Goal: Information Seeking & Learning: Learn about a topic

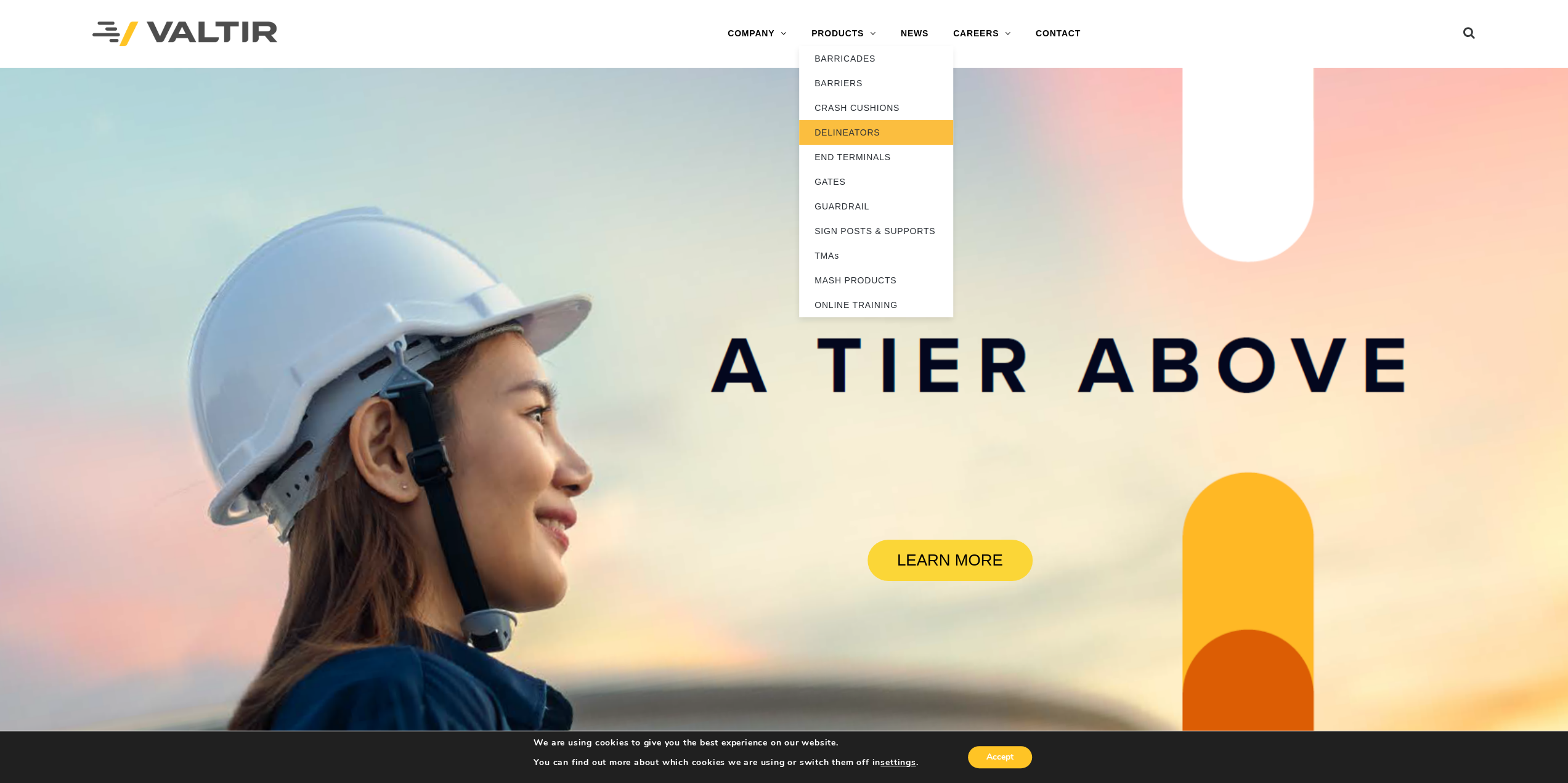
click at [879, 128] on link "DELINEATORS" at bounding box center [875, 133] width 154 height 25
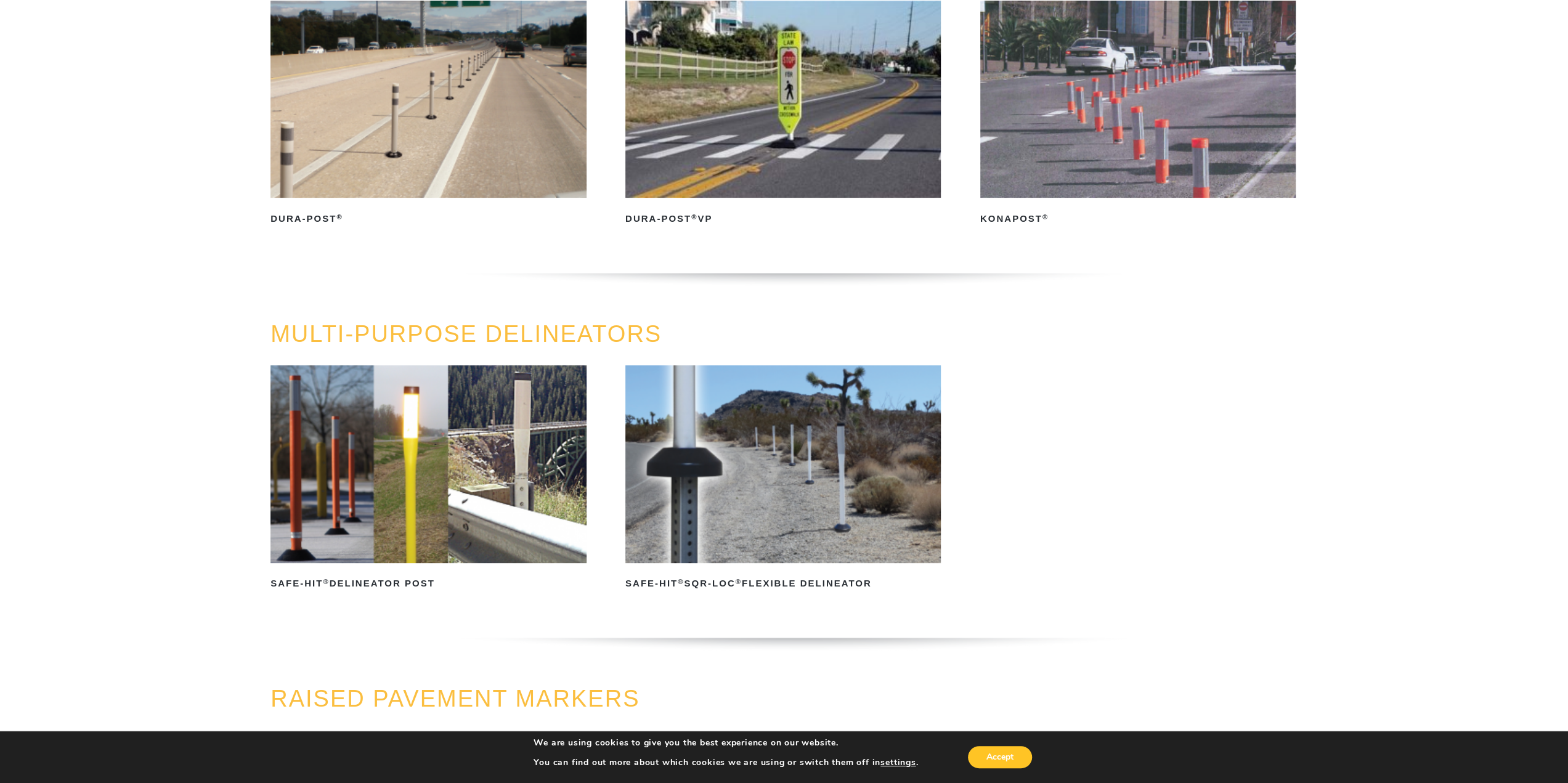
scroll to position [124, 0]
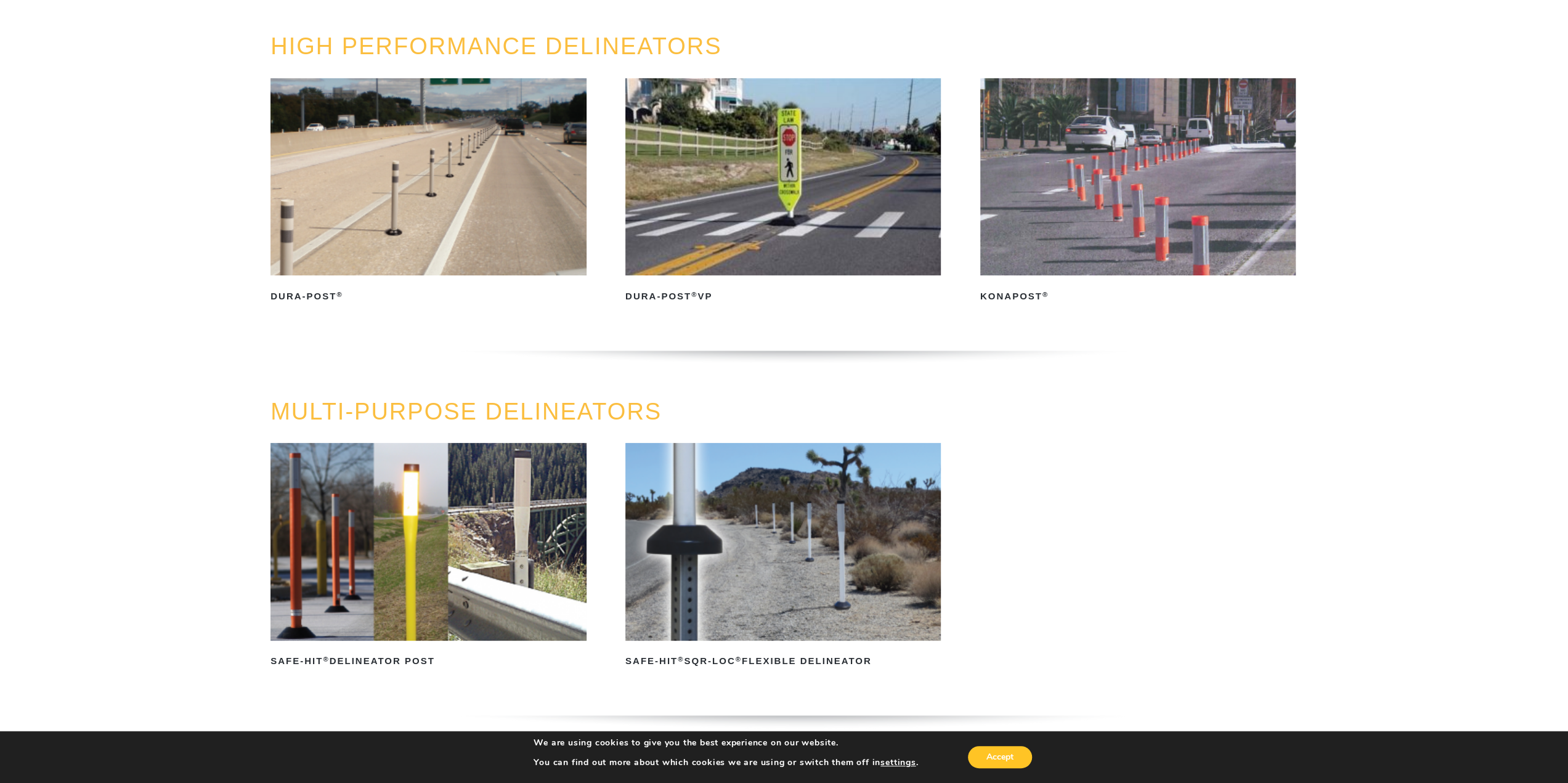
click at [1111, 245] on img at bounding box center [1137, 176] width 315 height 197
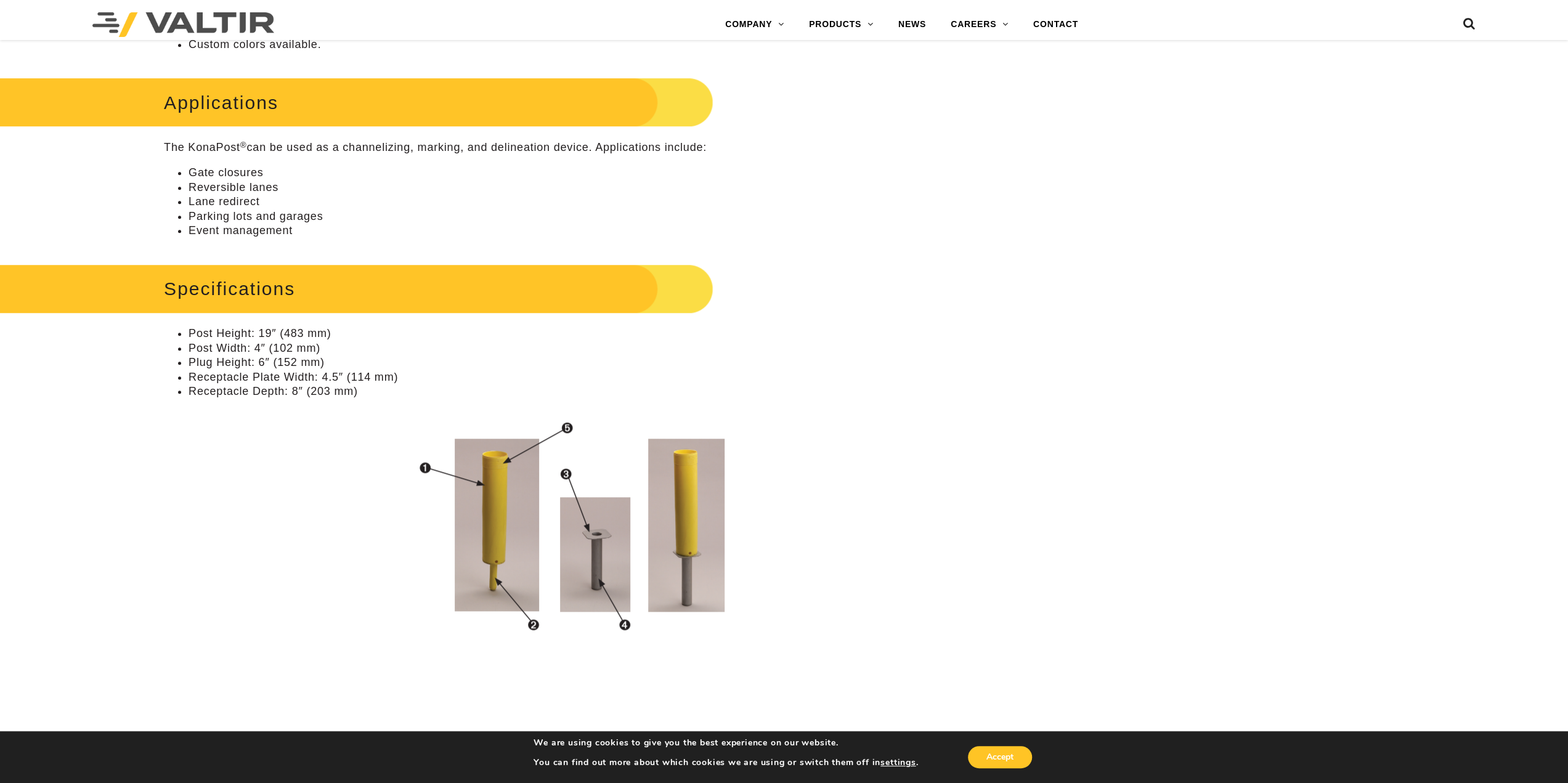
scroll to position [431, 0]
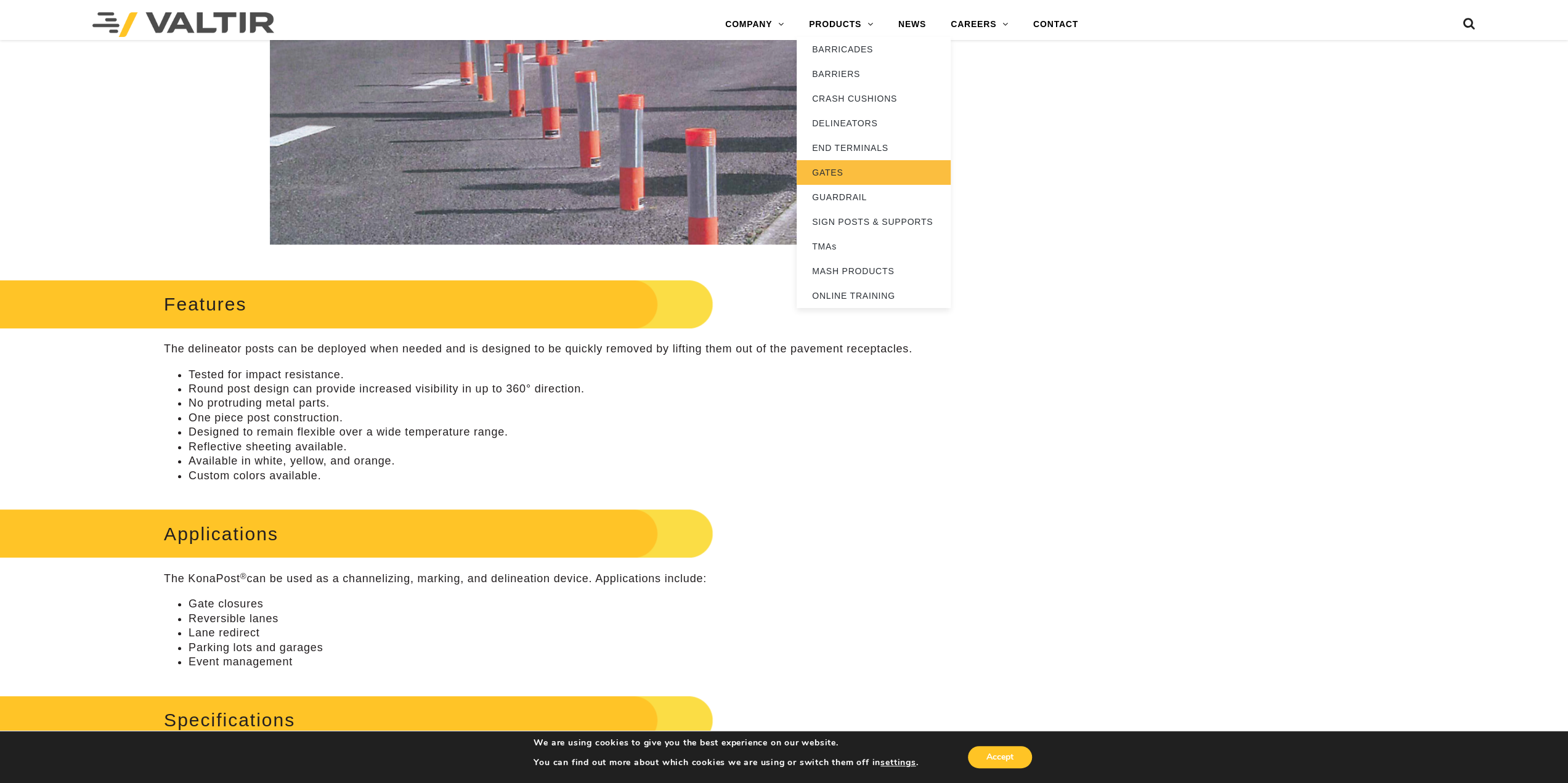
click at [849, 176] on link "GATES" at bounding box center [873, 172] width 154 height 25
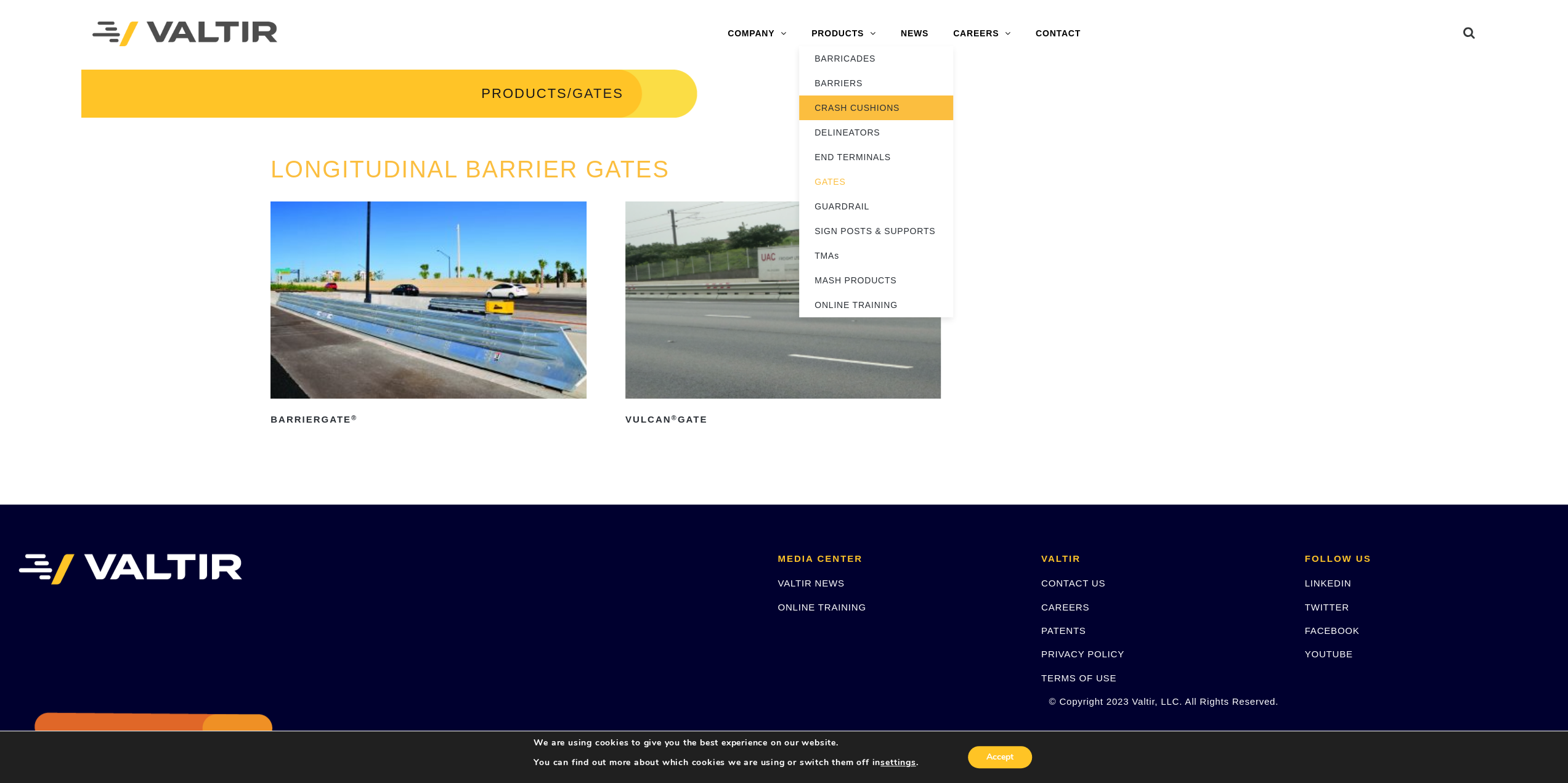
click at [852, 104] on link "CRASH CUSHIONS" at bounding box center [875, 108] width 154 height 25
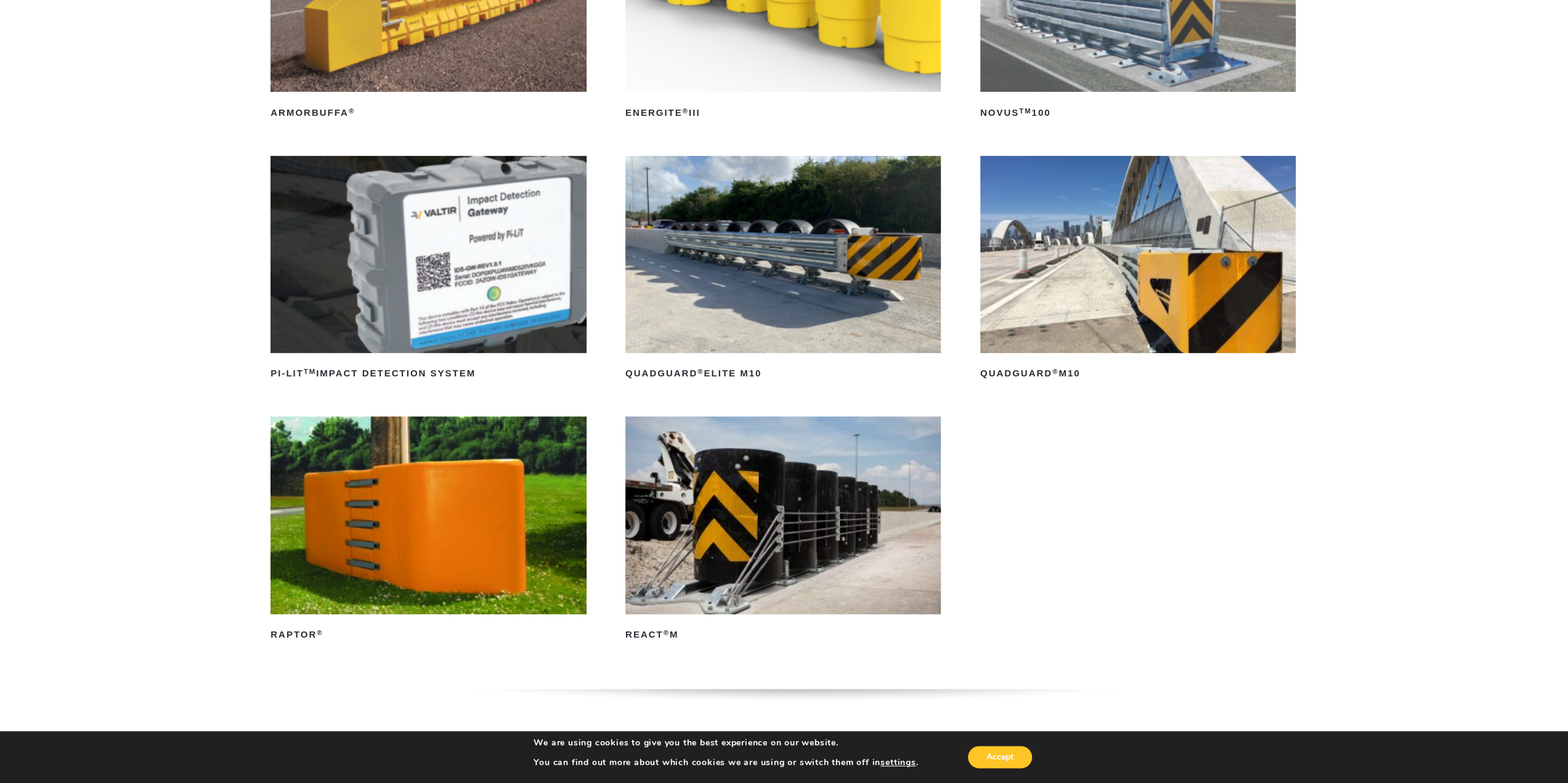
scroll to position [308, 0]
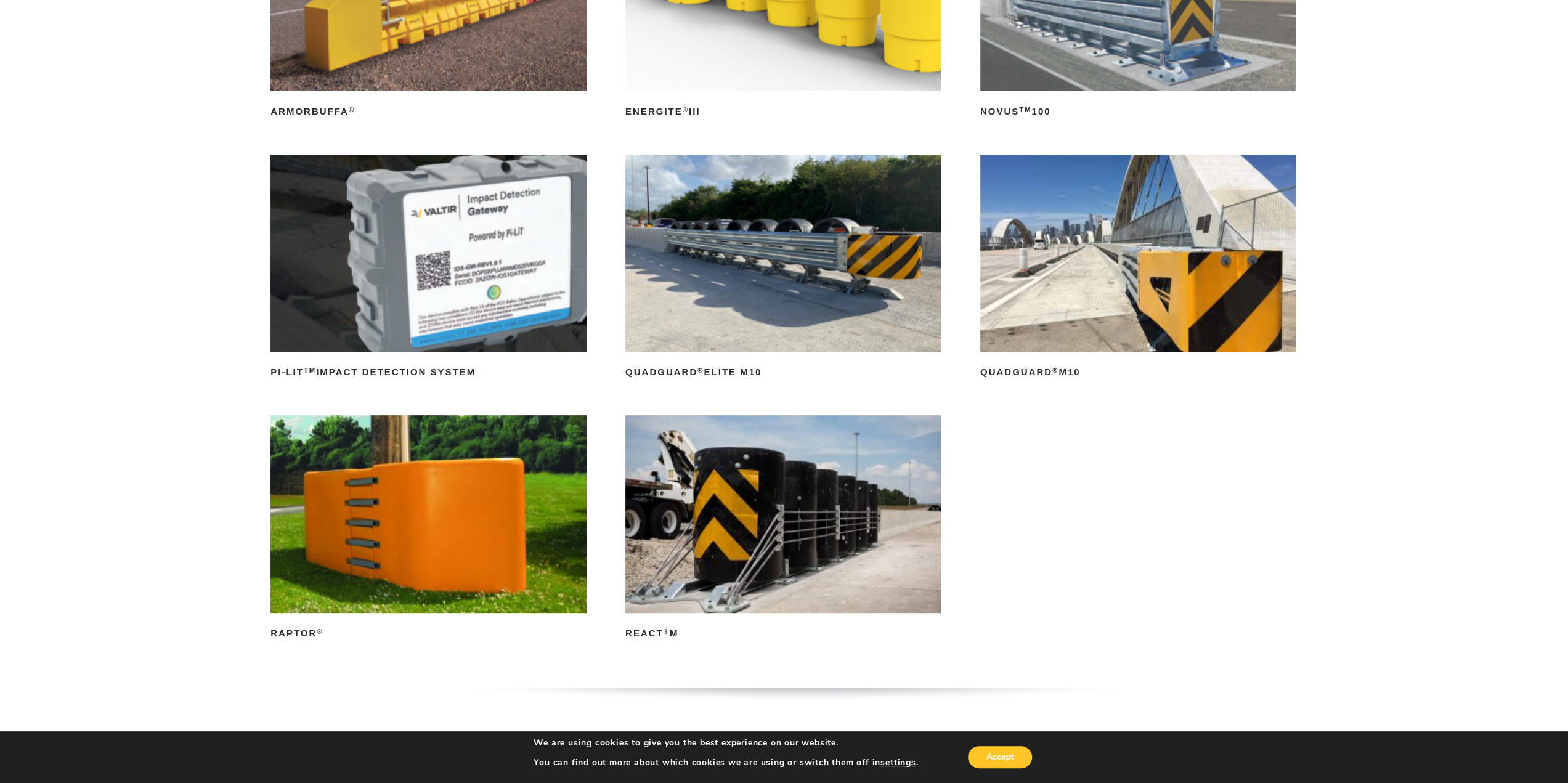
click at [1071, 295] on img at bounding box center [1137, 253] width 315 height 197
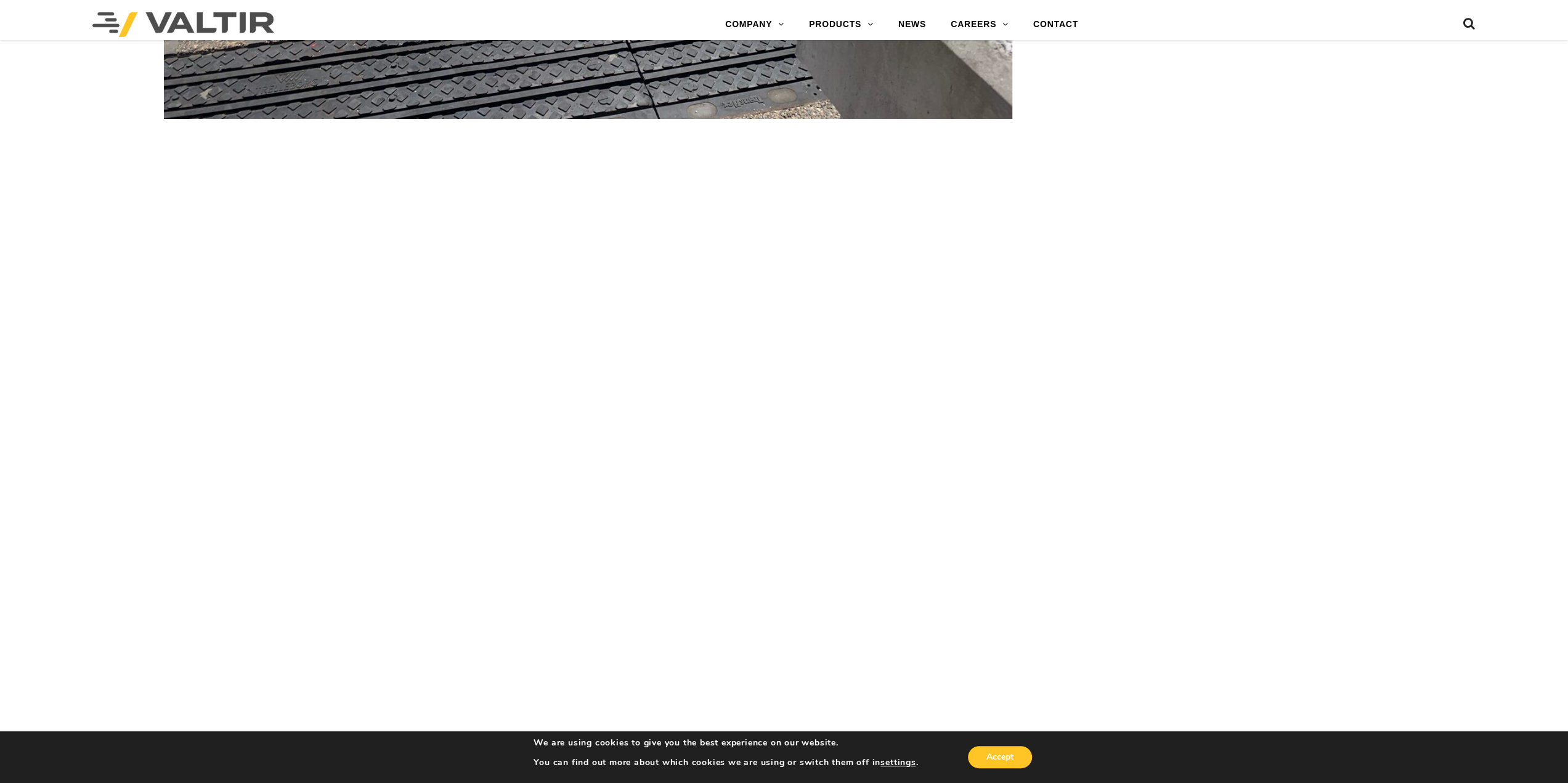
scroll to position [4435, 0]
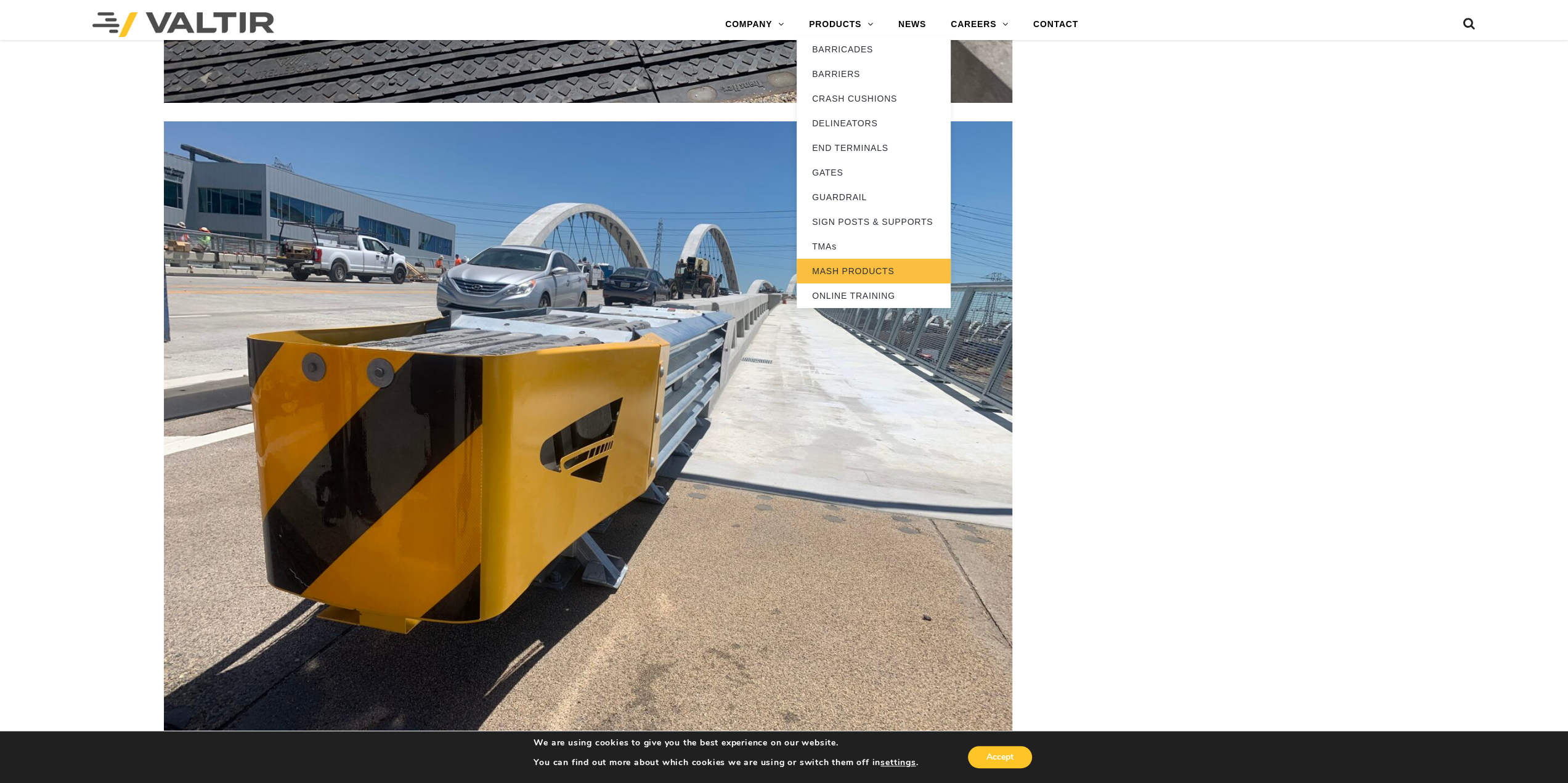
click at [870, 274] on link "MASH PRODUCTS" at bounding box center [873, 271] width 154 height 25
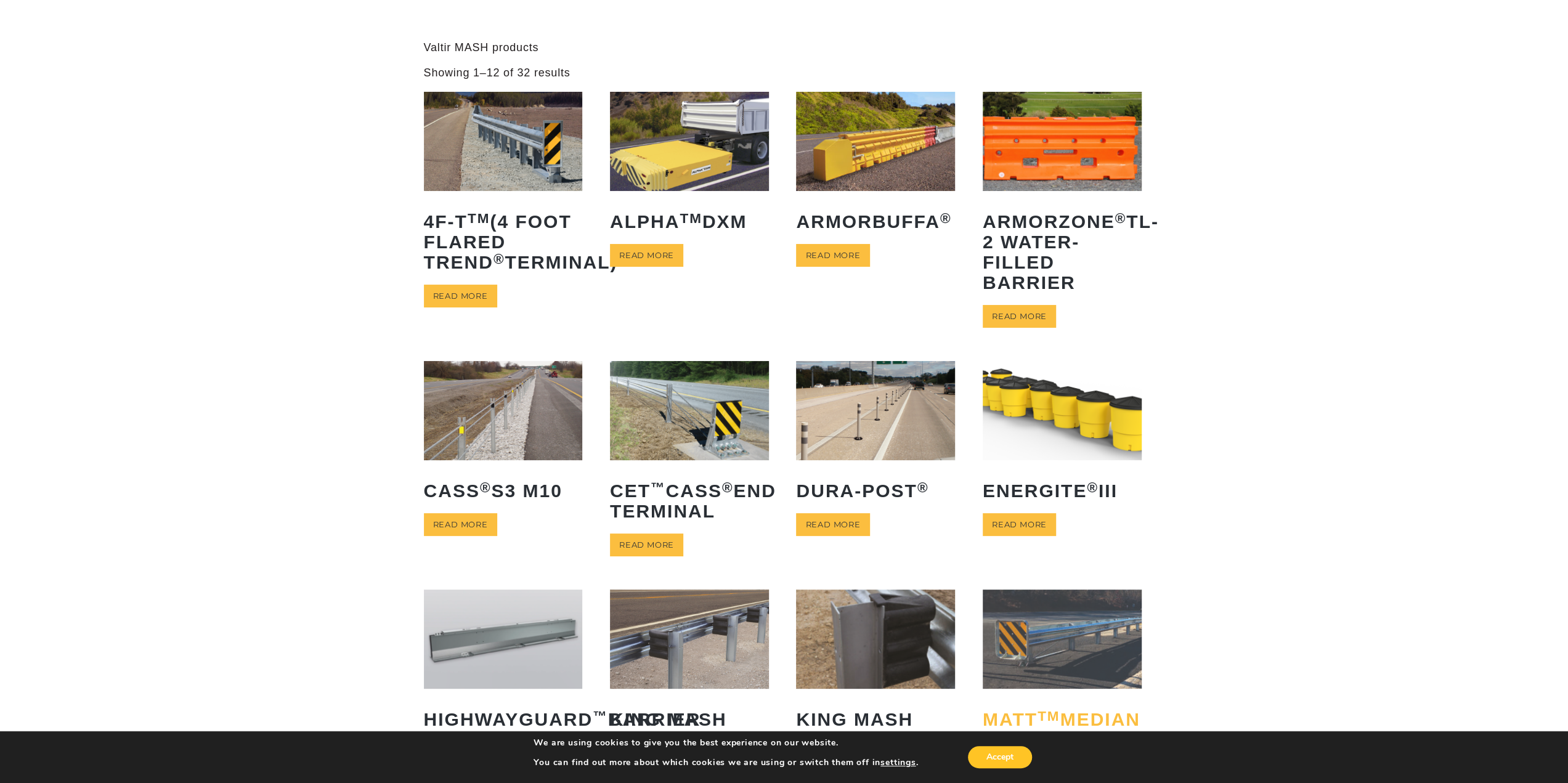
scroll to position [43, 0]
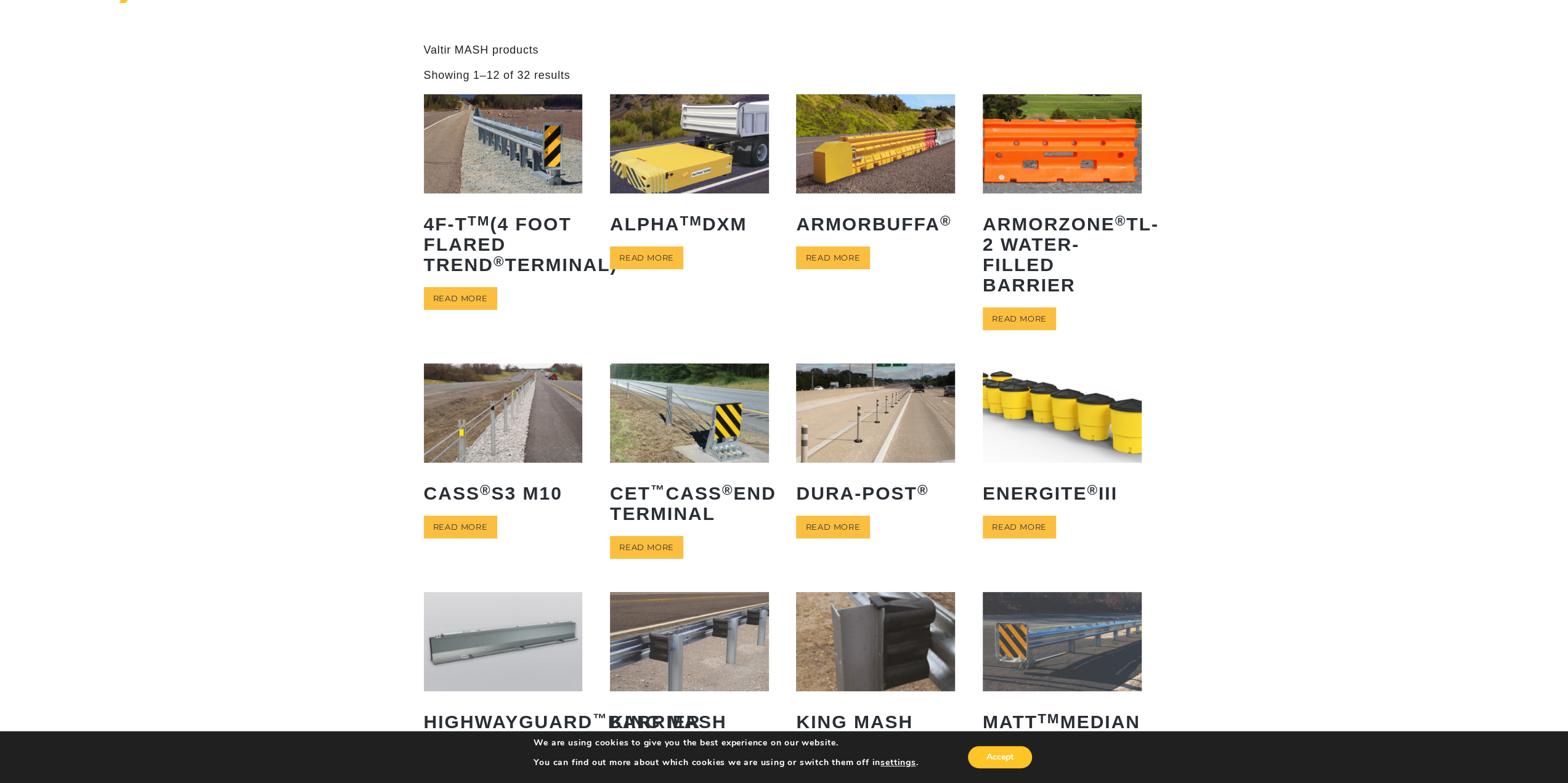
click at [507, 165] on img at bounding box center [503, 143] width 159 height 99
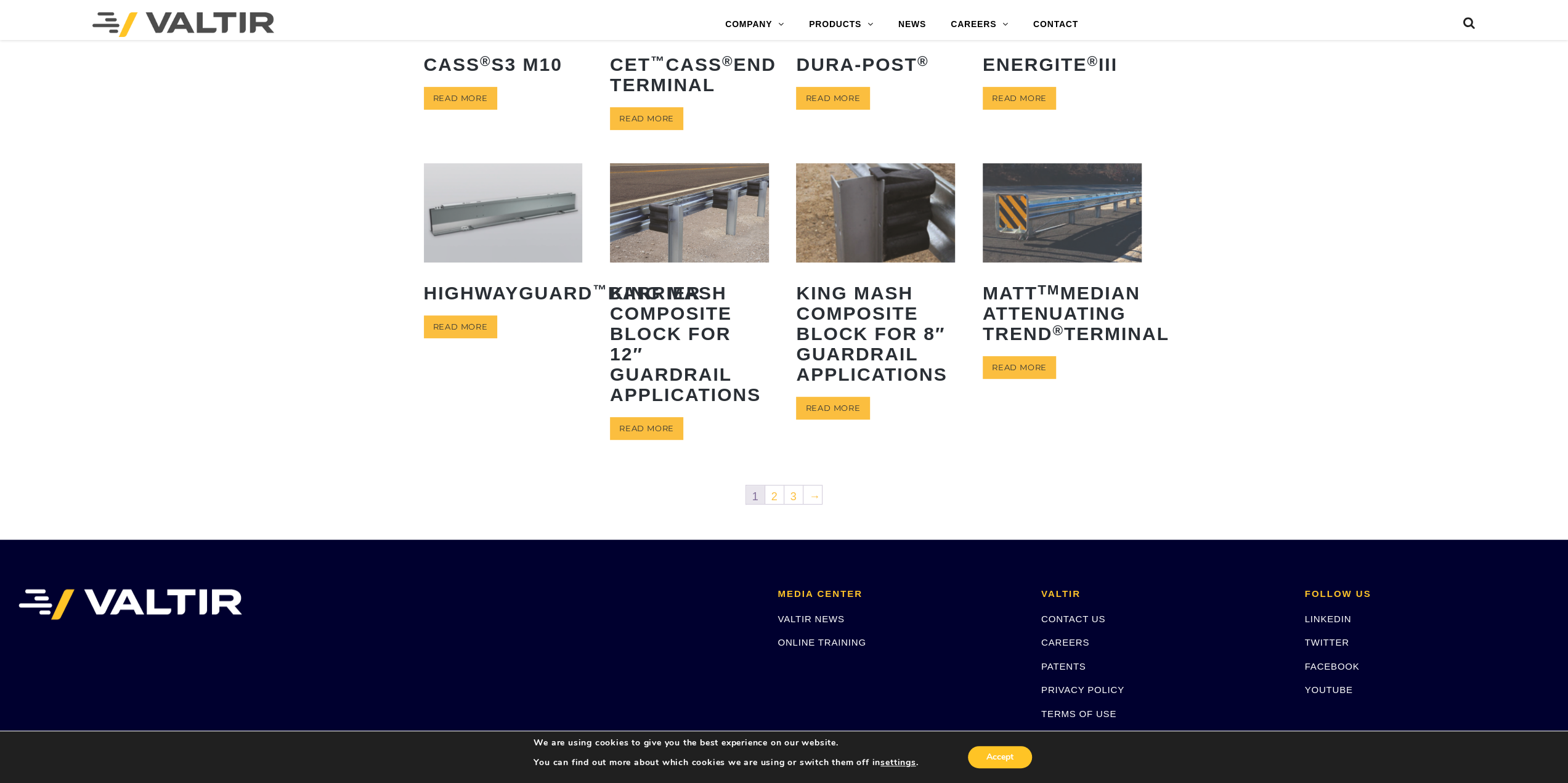
scroll to position [474, 0]
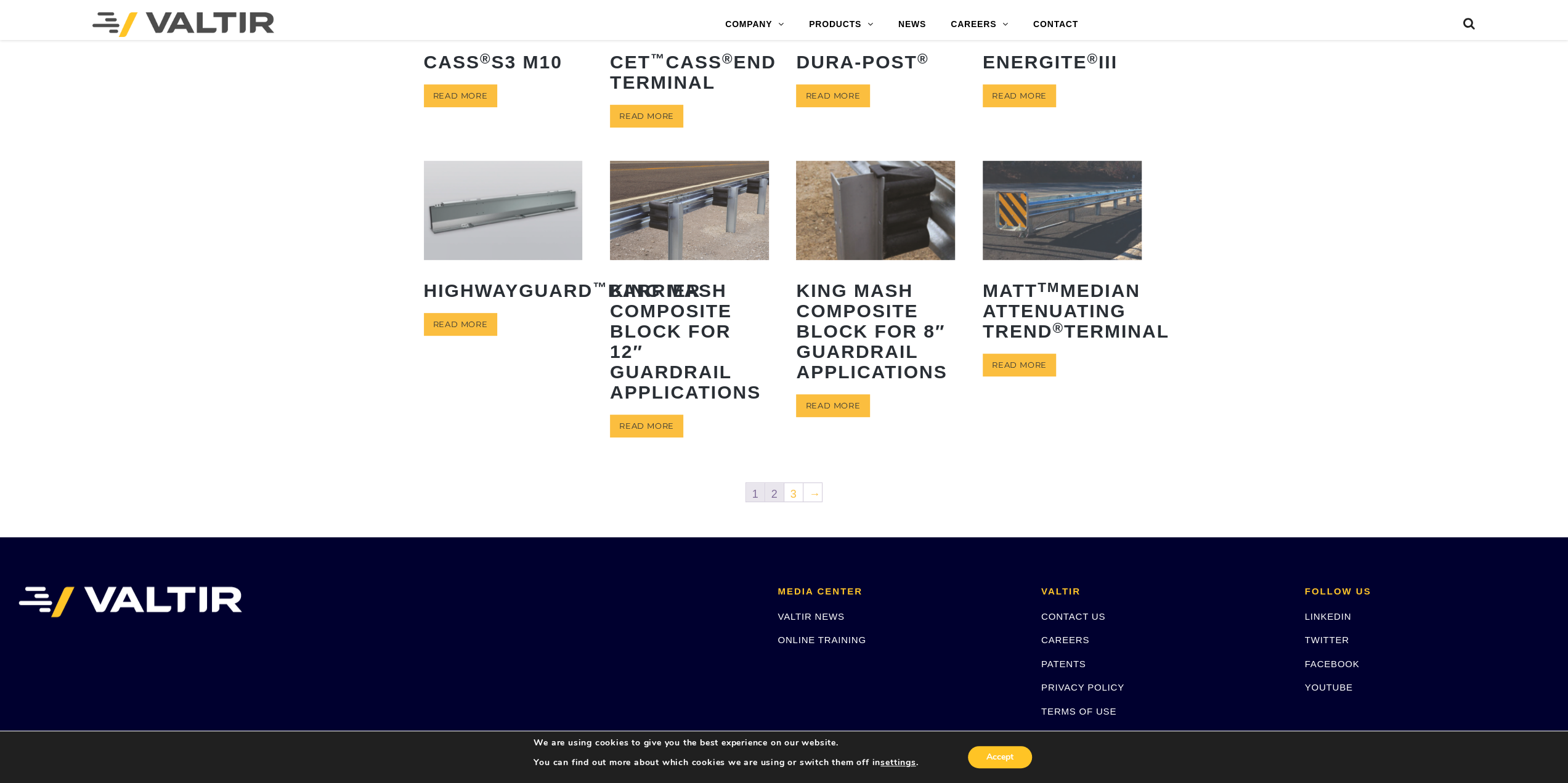
click at [777, 493] on link "2" at bounding box center [774, 492] width 18 height 18
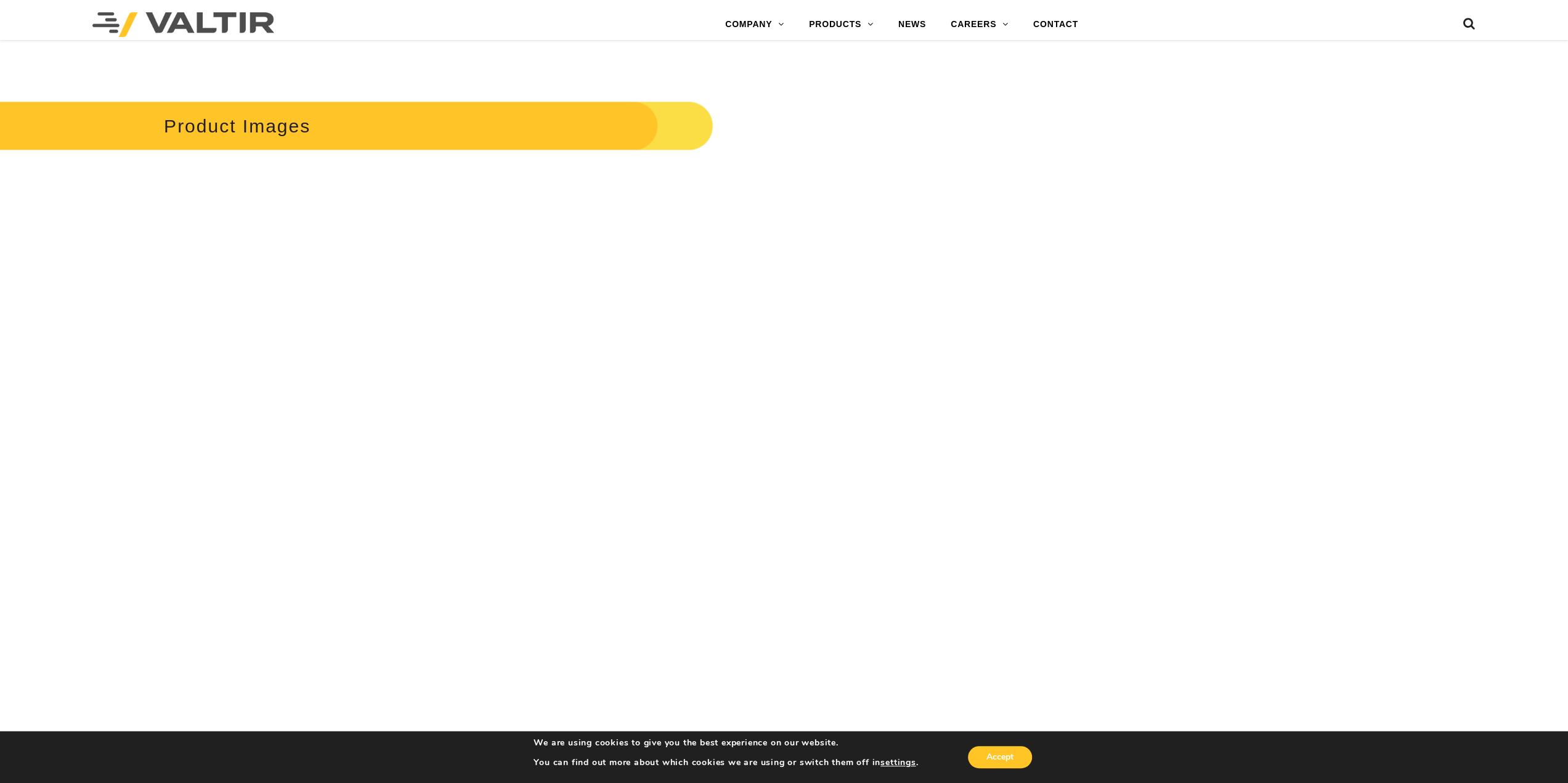
scroll to position [1367, 0]
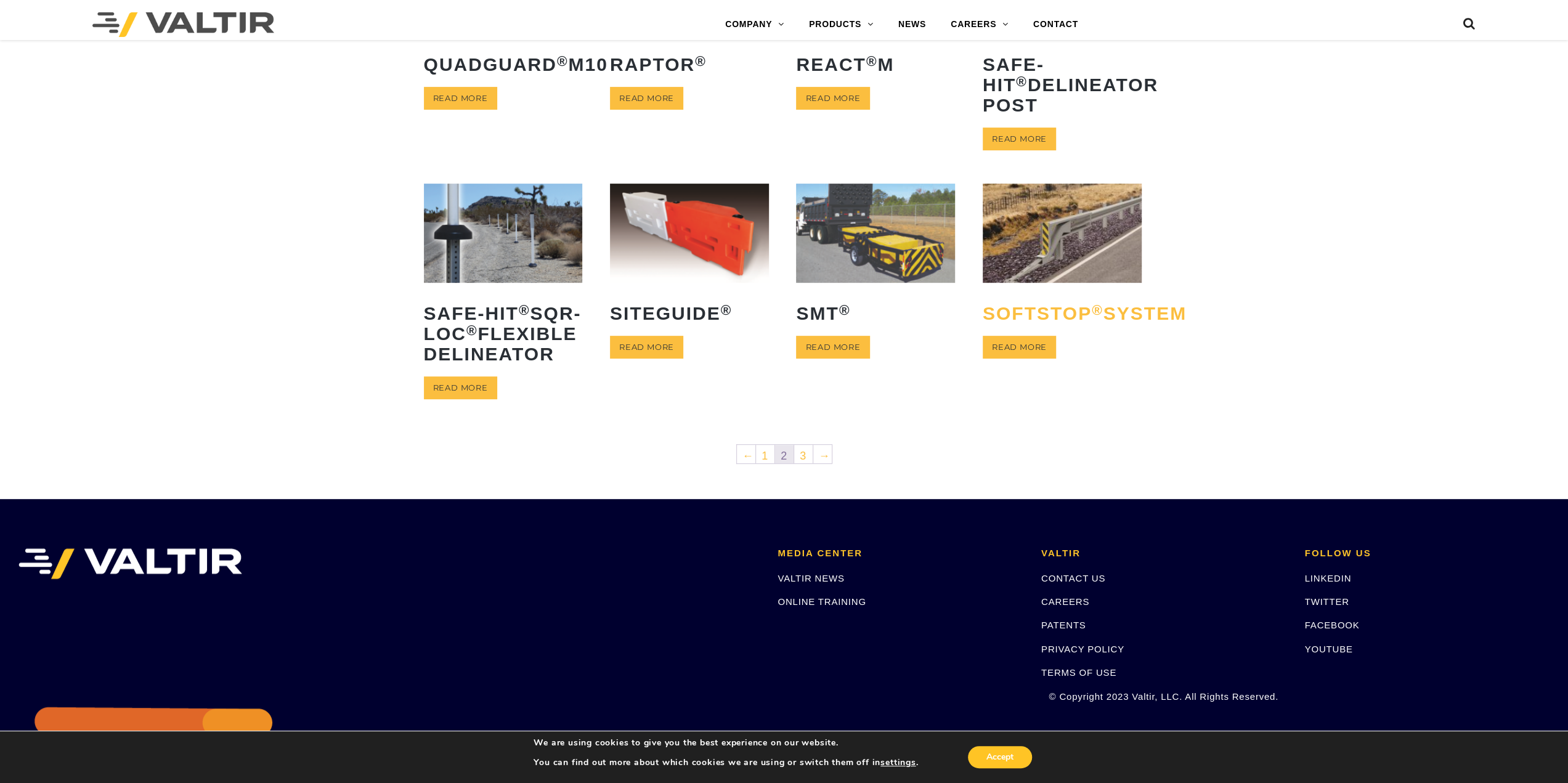
scroll to position [431, 0]
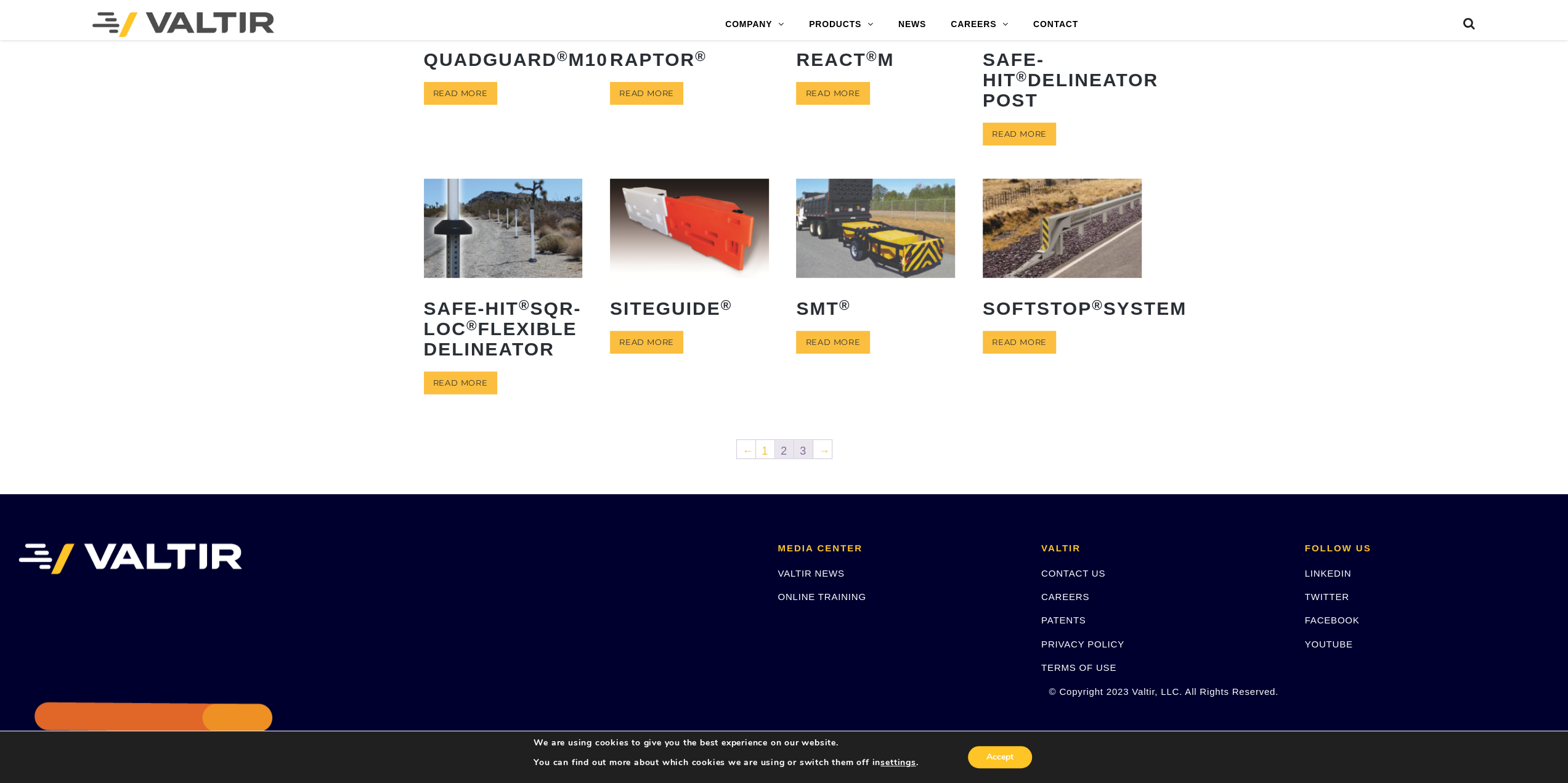
click at [806, 459] on link "3" at bounding box center [803, 449] width 18 height 18
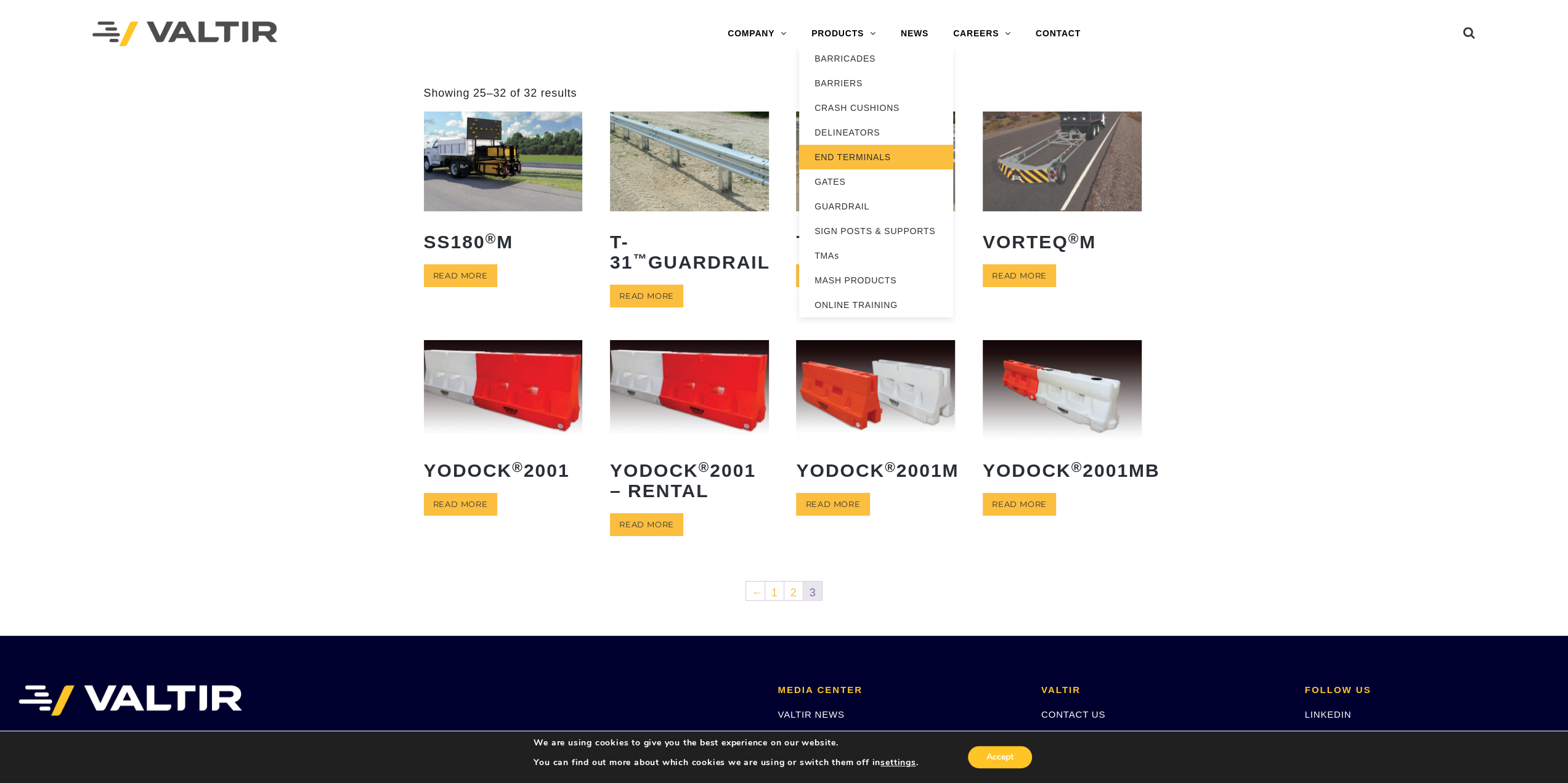
click at [871, 161] on link "END TERMINALS" at bounding box center [875, 157] width 154 height 25
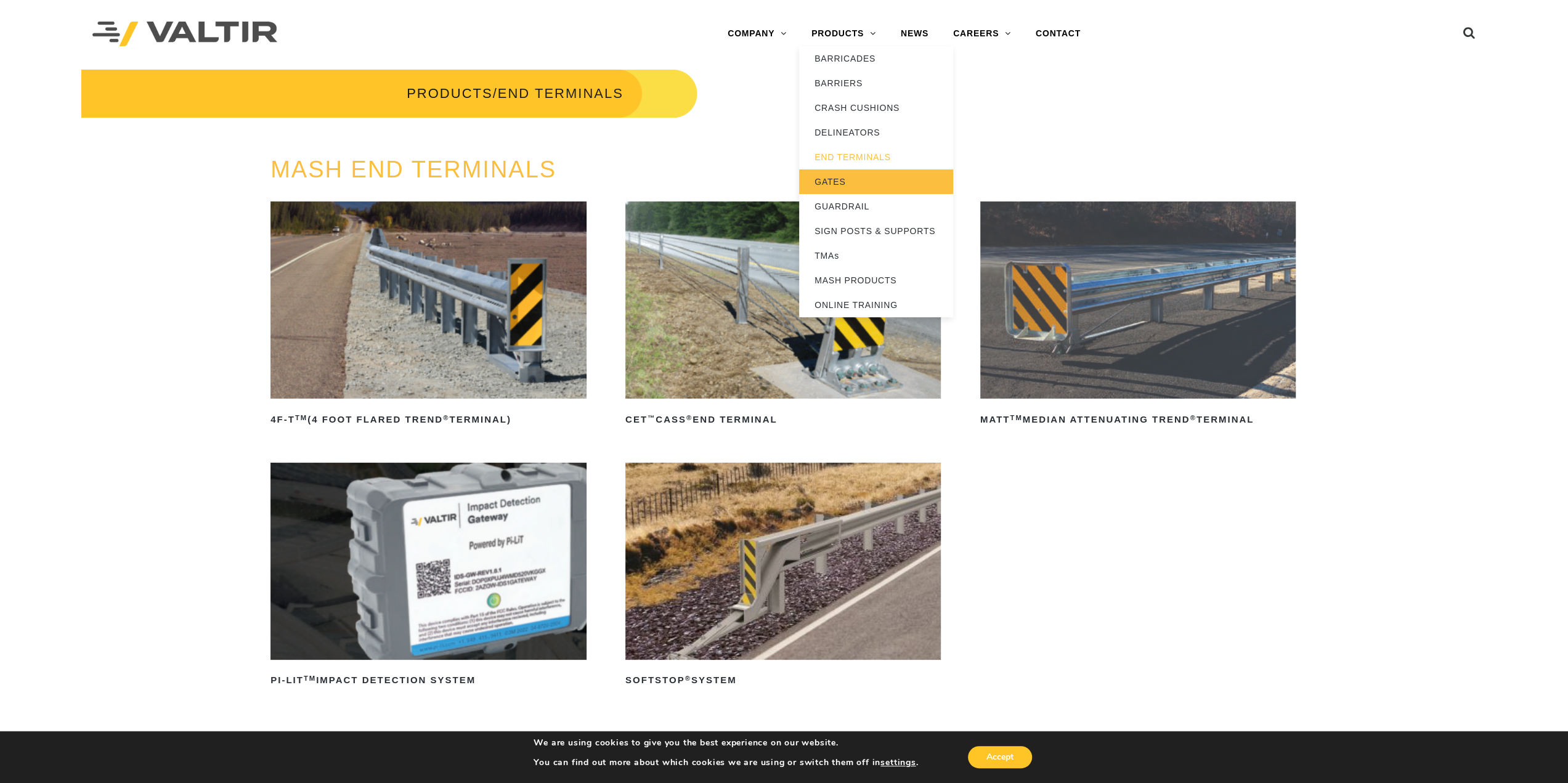
click at [850, 189] on link "GATES" at bounding box center [875, 182] width 154 height 25
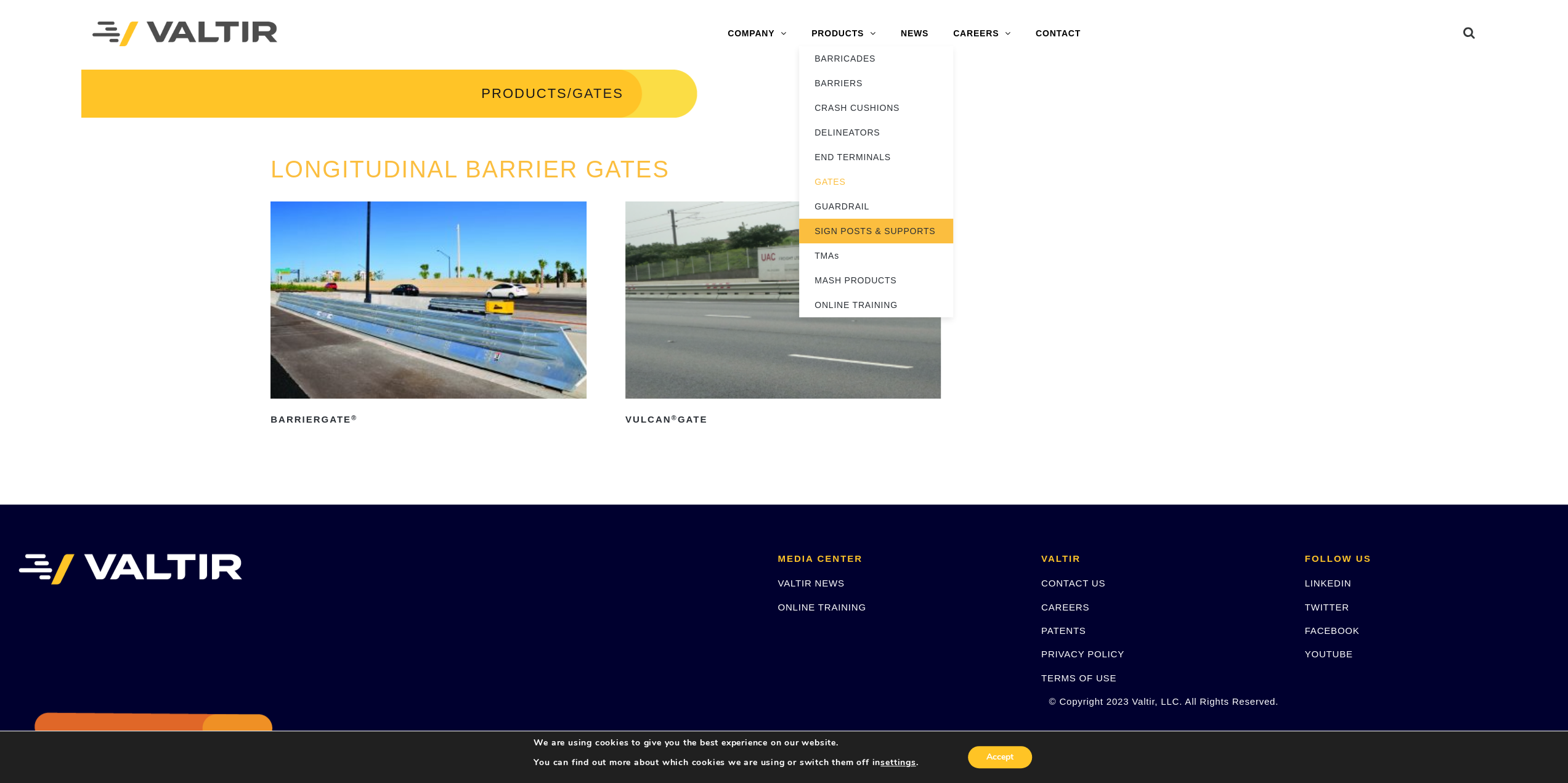
click at [862, 232] on link "SIGN POSTS & SUPPORTS" at bounding box center [875, 231] width 154 height 25
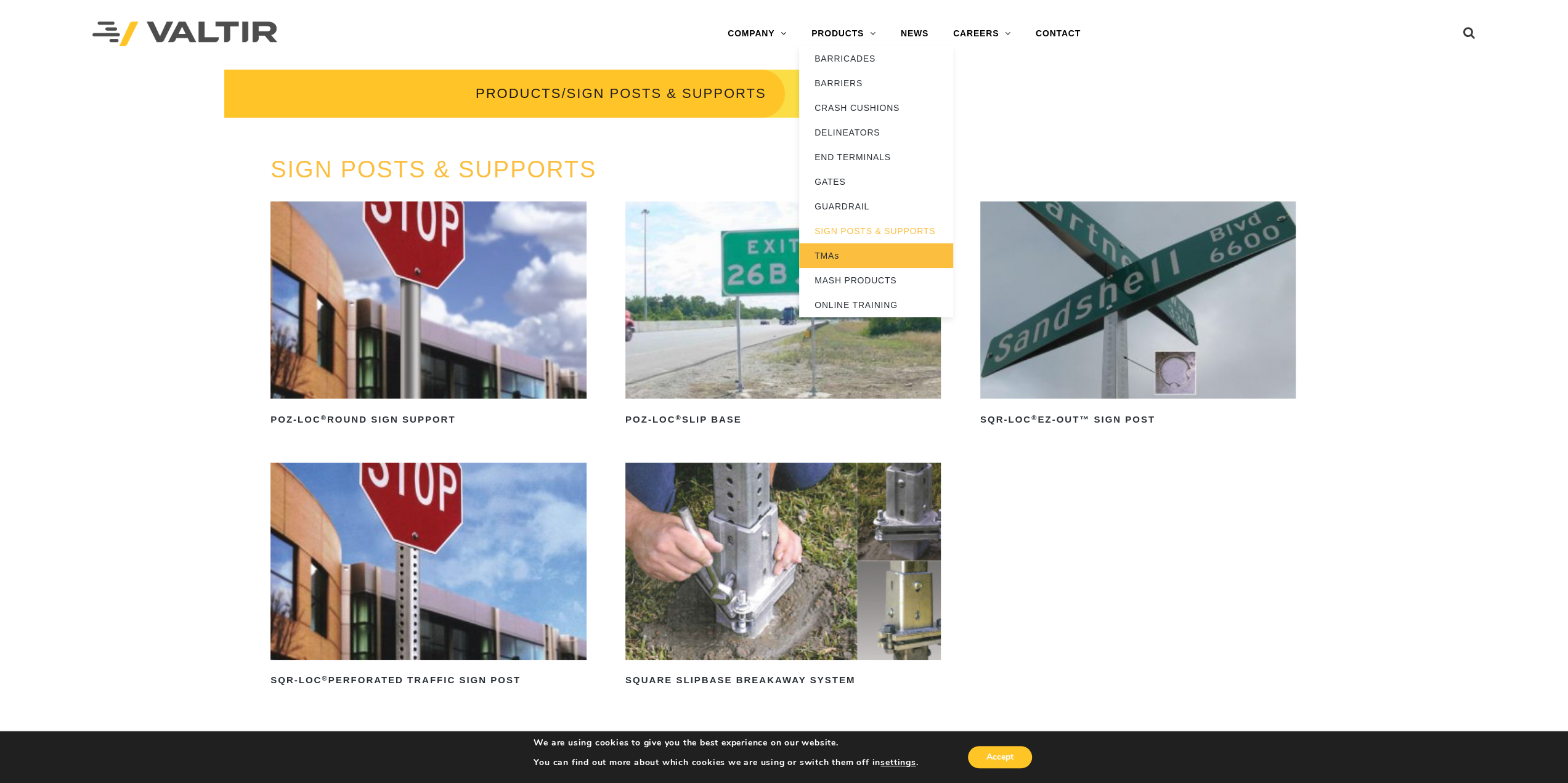
click at [841, 256] on link "TMAs" at bounding box center [875, 255] width 154 height 25
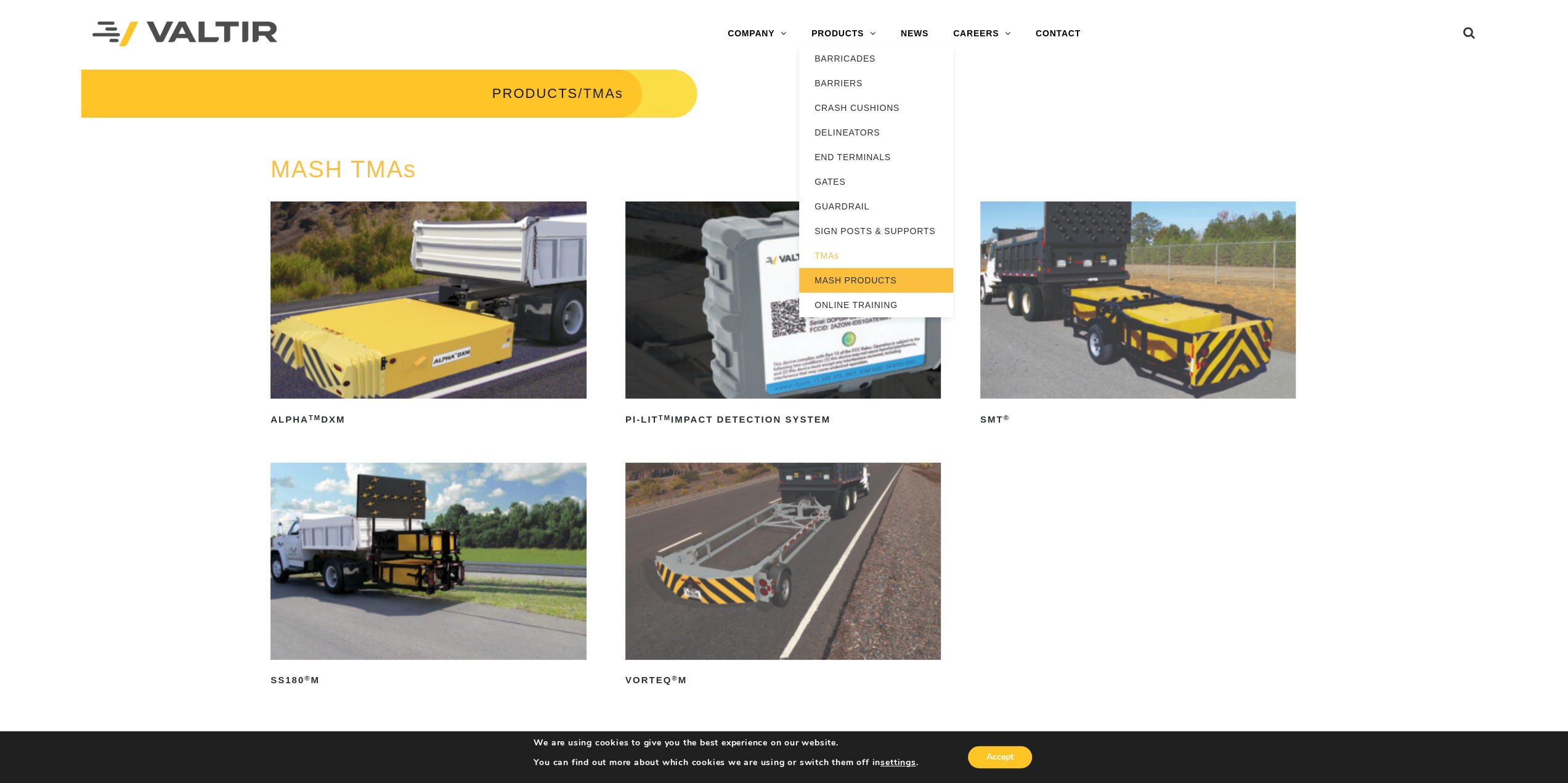
click at [852, 277] on link "MASH PRODUCTS" at bounding box center [875, 280] width 154 height 25
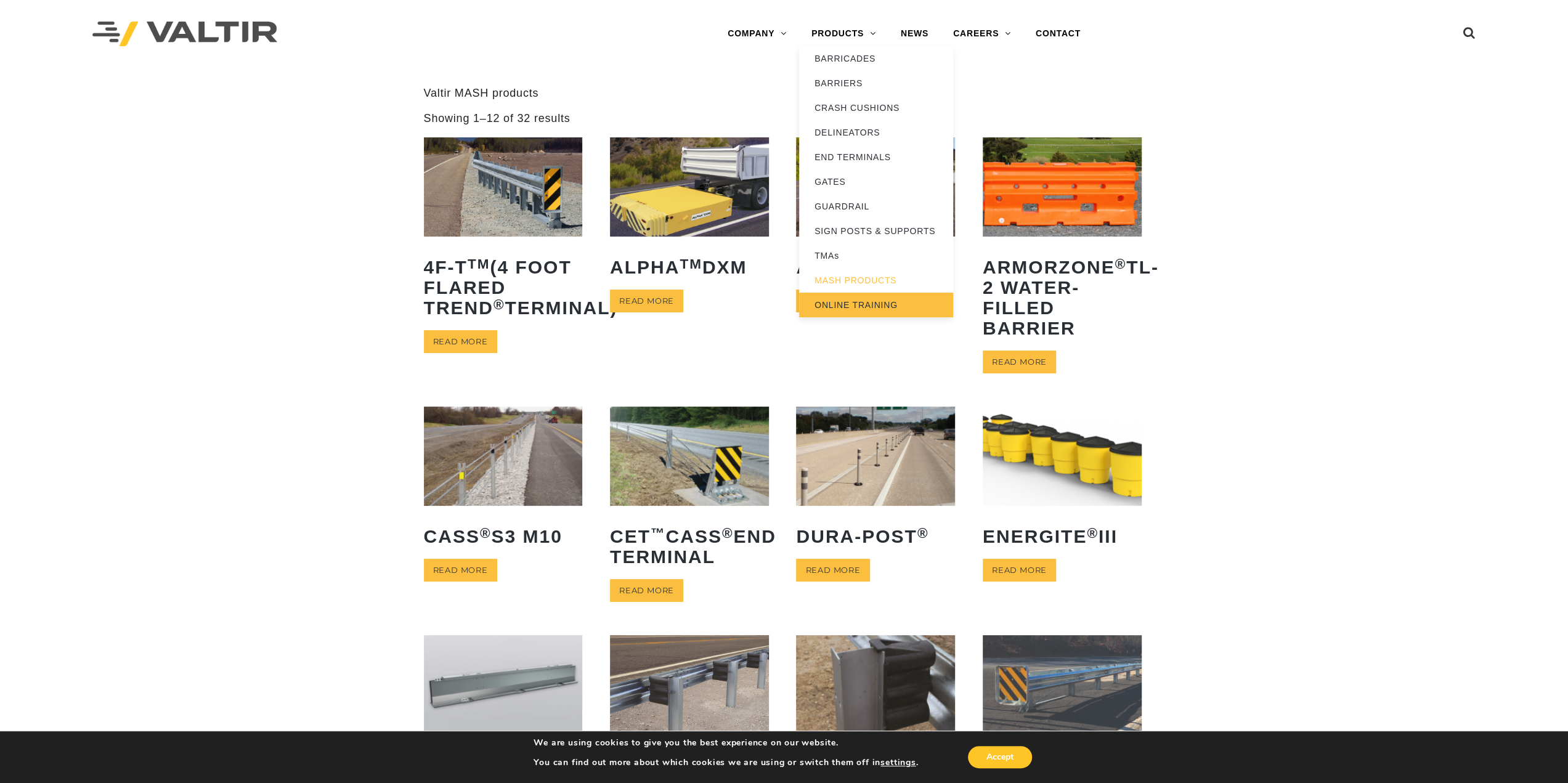
click at [847, 296] on link "ONLINE TRAINING" at bounding box center [875, 305] width 154 height 25
click at [850, 59] on link "BARRICADES" at bounding box center [875, 58] width 154 height 25
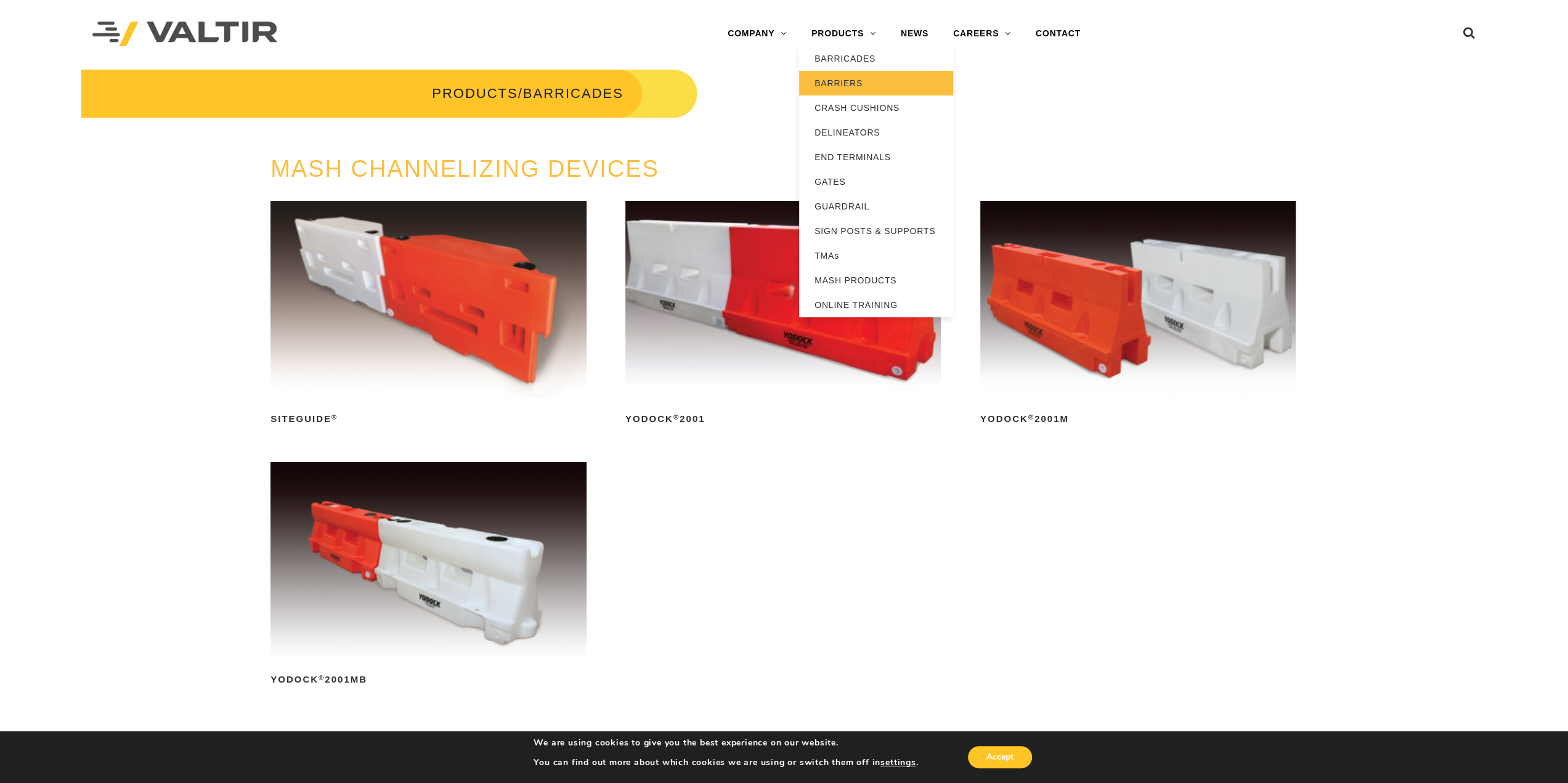
click at [842, 79] on link "BARRIERS" at bounding box center [875, 83] width 154 height 25
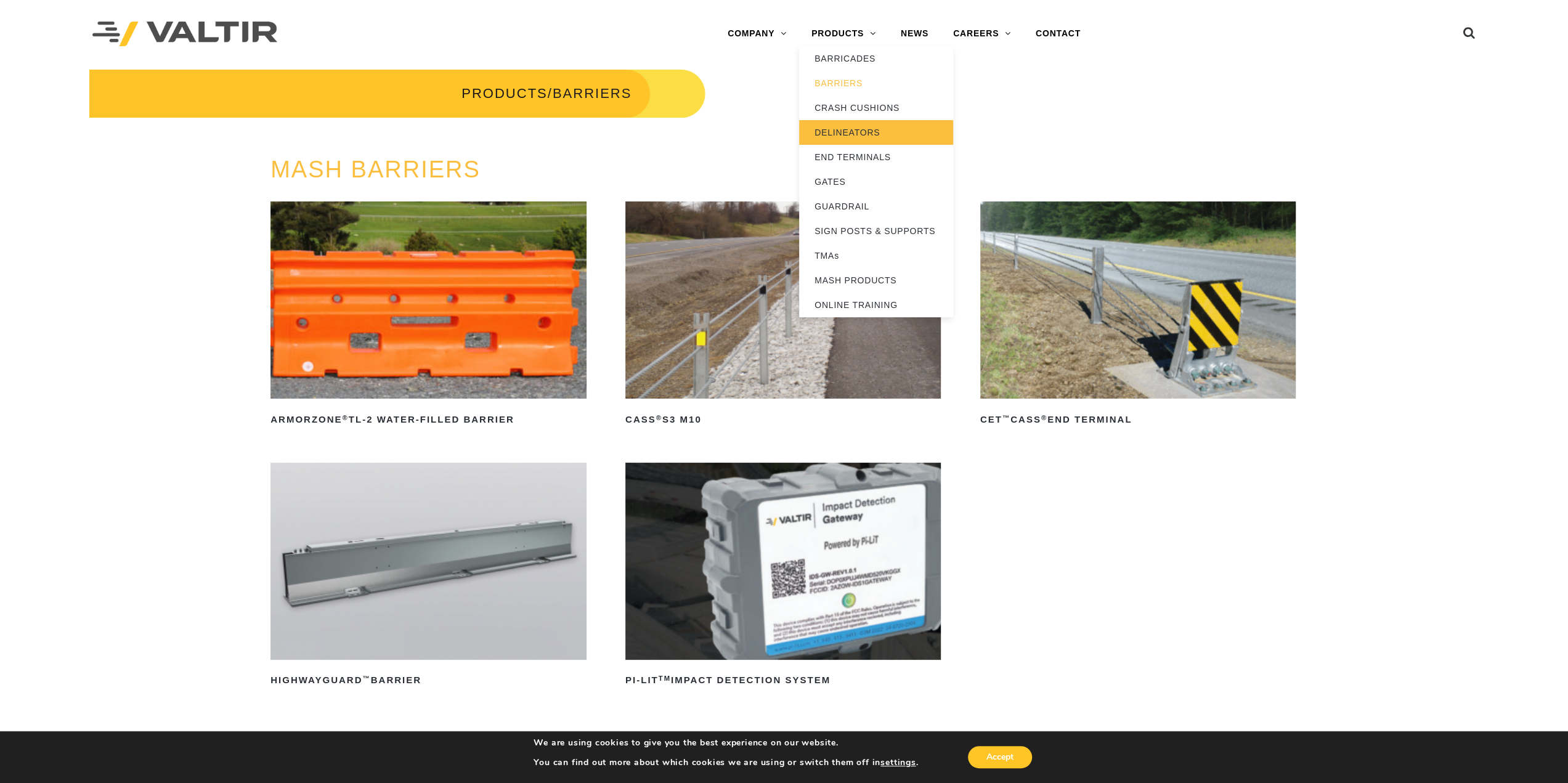
click at [857, 134] on link "DELINEATORS" at bounding box center [875, 133] width 154 height 25
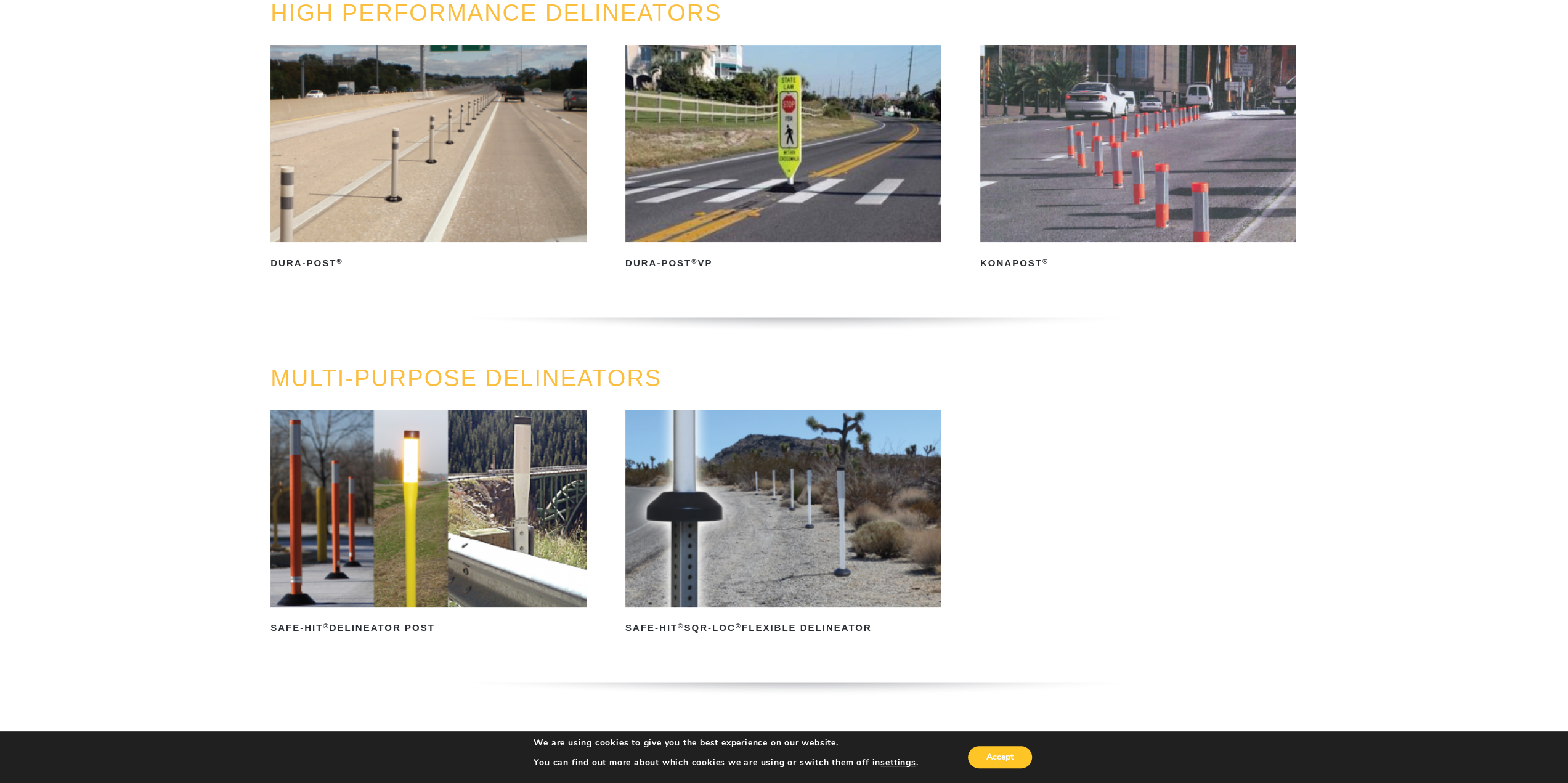
scroll to position [184, 0]
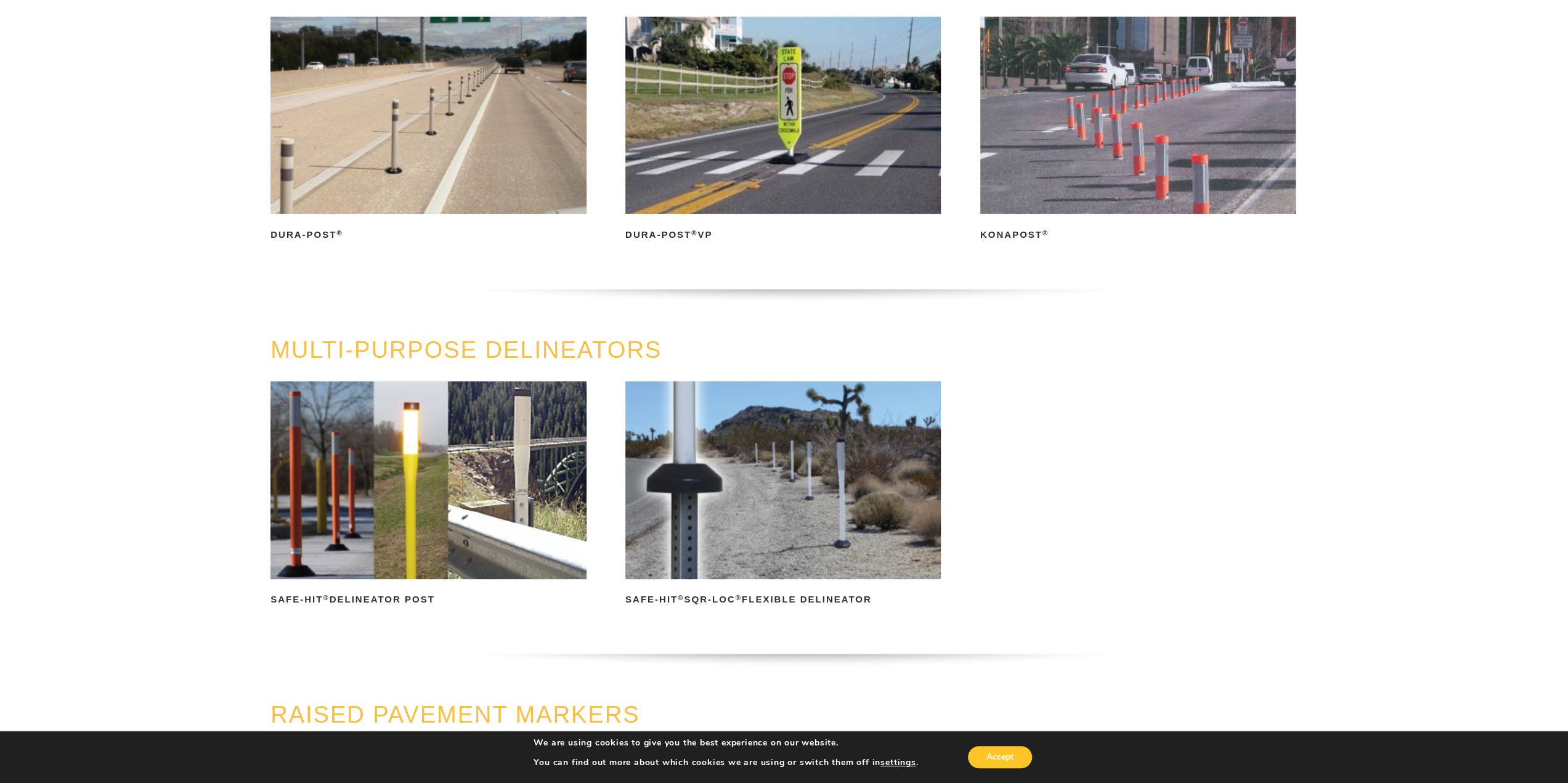
click at [375, 131] on img at bounding box center [427, 114] width 315 height 197
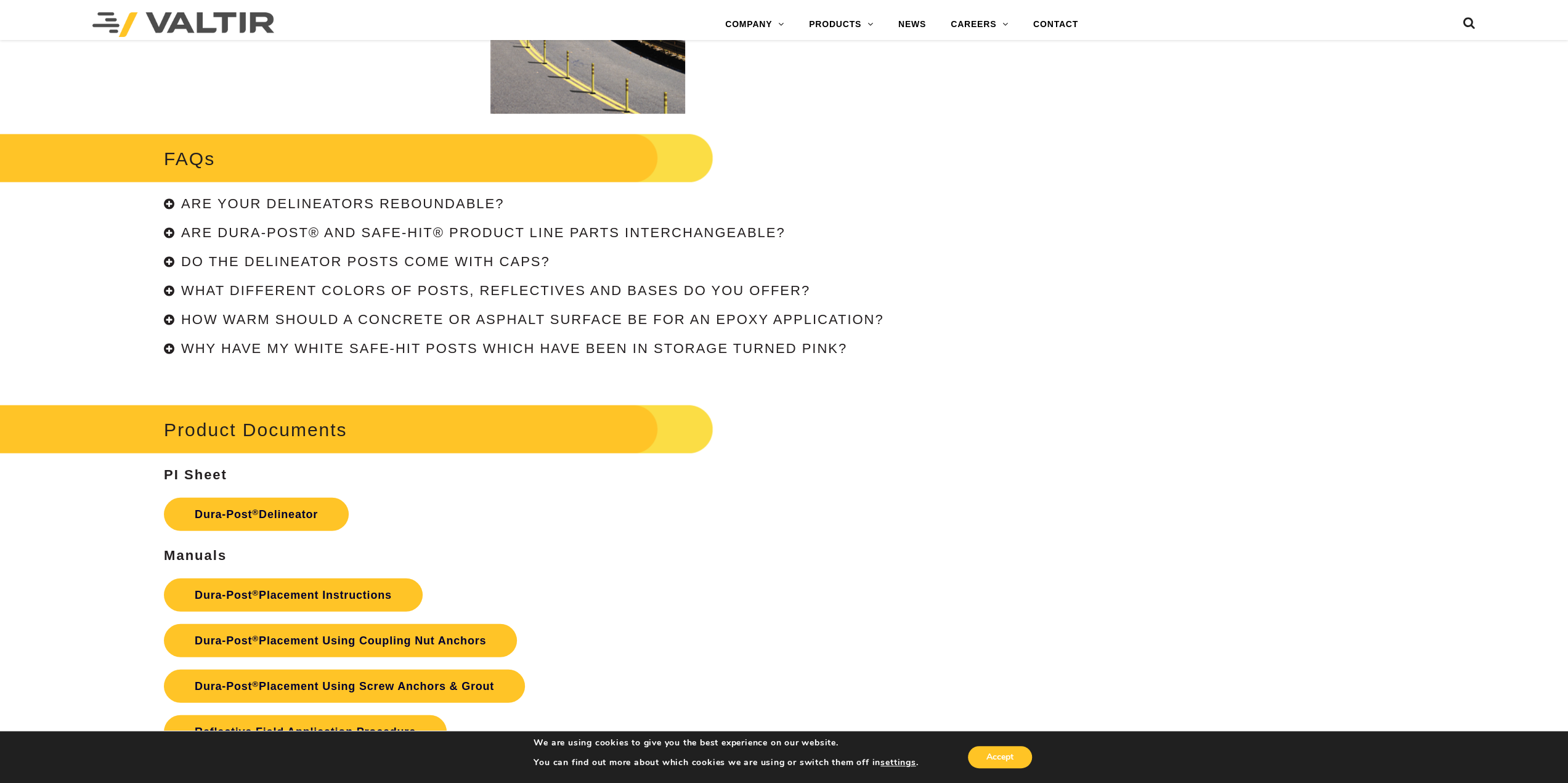
scroll to position [2909, 0]
